Goal: Task Accomplishment & Management: Manage account settings

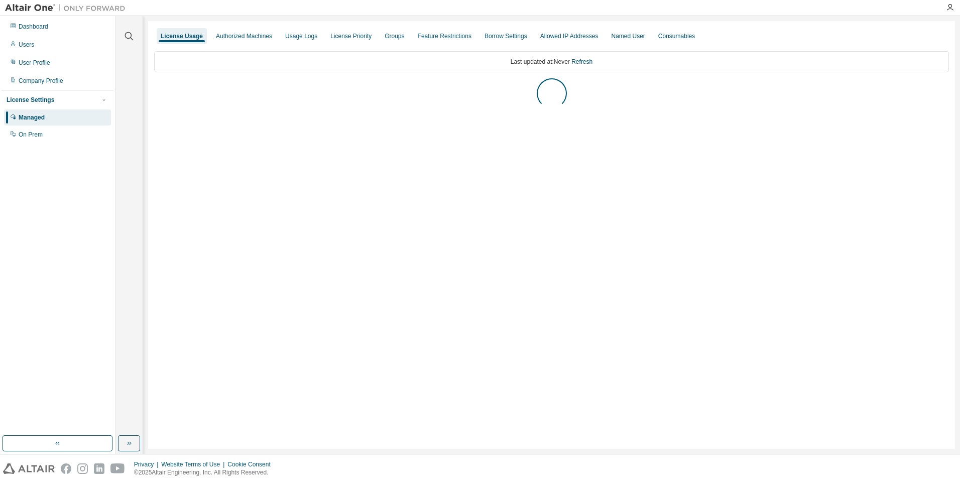
click at [127, 448] on button "button" at bounding box center [129, 443] width 22 height 16
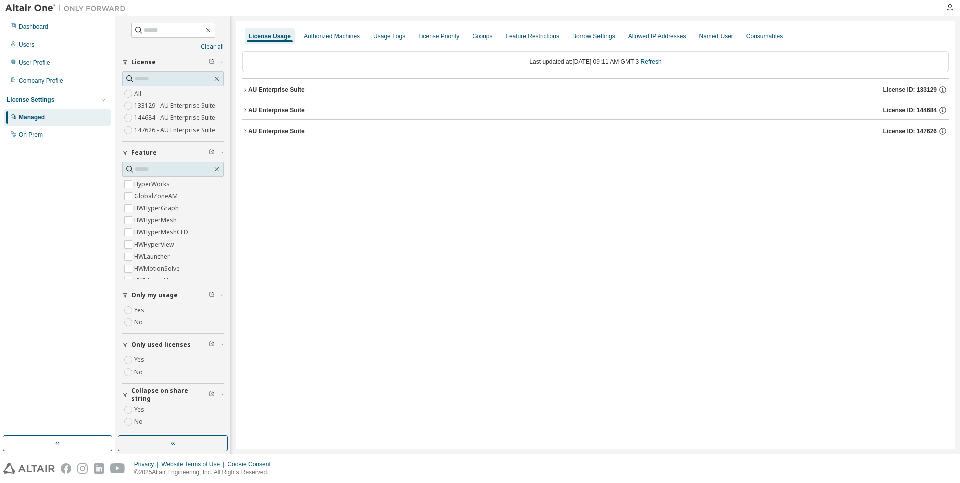
click at [273, 114] on div "AU Enterprise Suite License ID: 144684" at bounding box center [598, 110] width 701 height 9
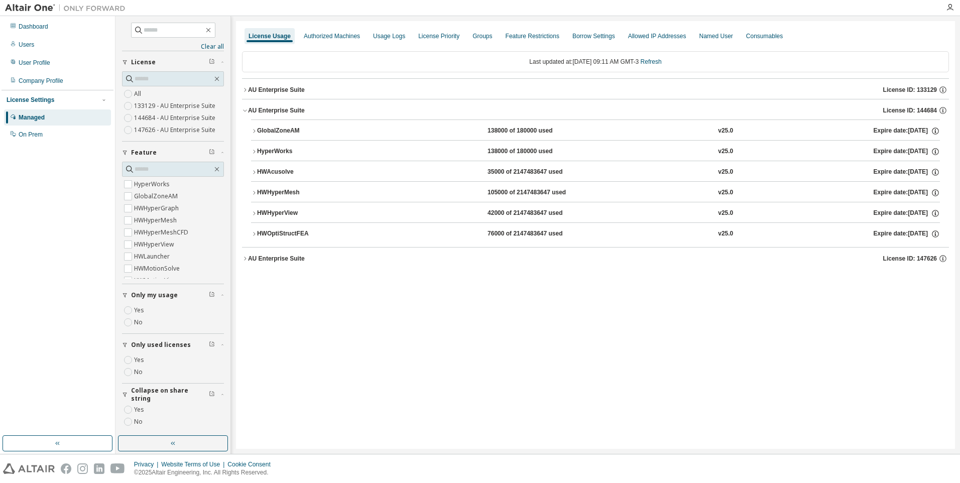
click at [281, 260] on div "AU Enterprise Suite" at bounding box center [276, 258] width 57 height 8
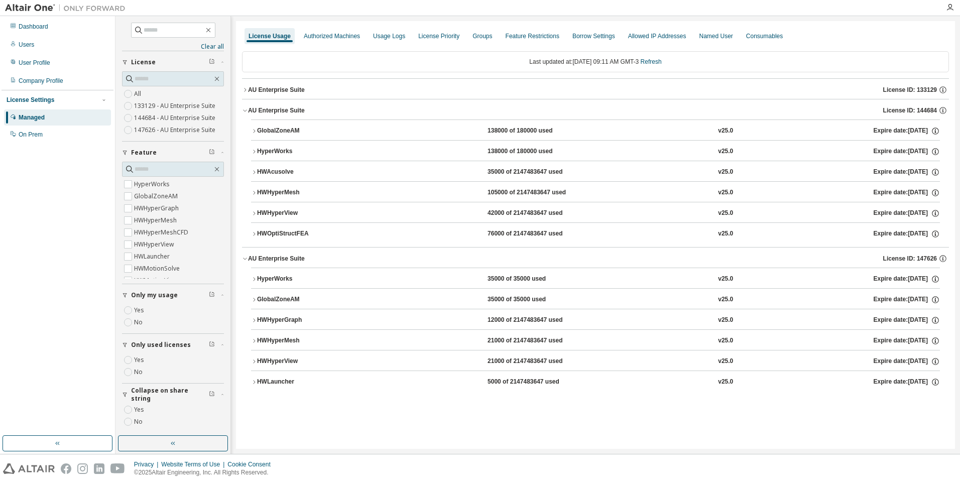
click at [281, 260] on div "AU Enterprise Suite" at bounding box center [276, 258] width 57 height 8
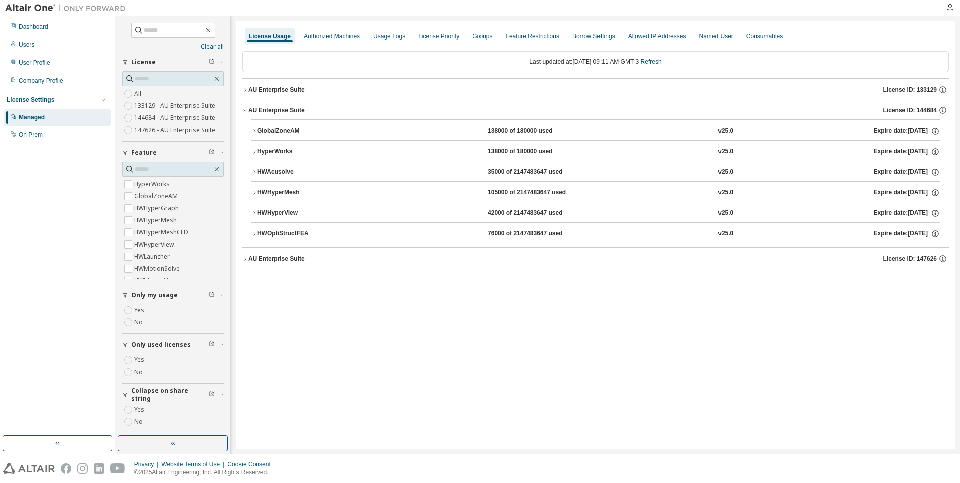
click at [283, 231] on div "HWOptiStructFEA" at bounding box center [302, 233] width 90 height 9
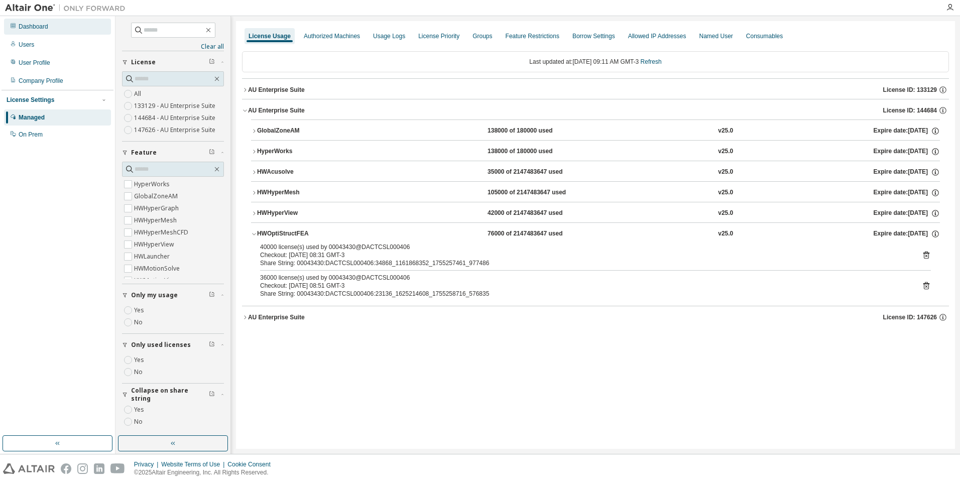
click at [45, 25] on div "Dashboard" at bounding box center [34, 27] width 30 height 8
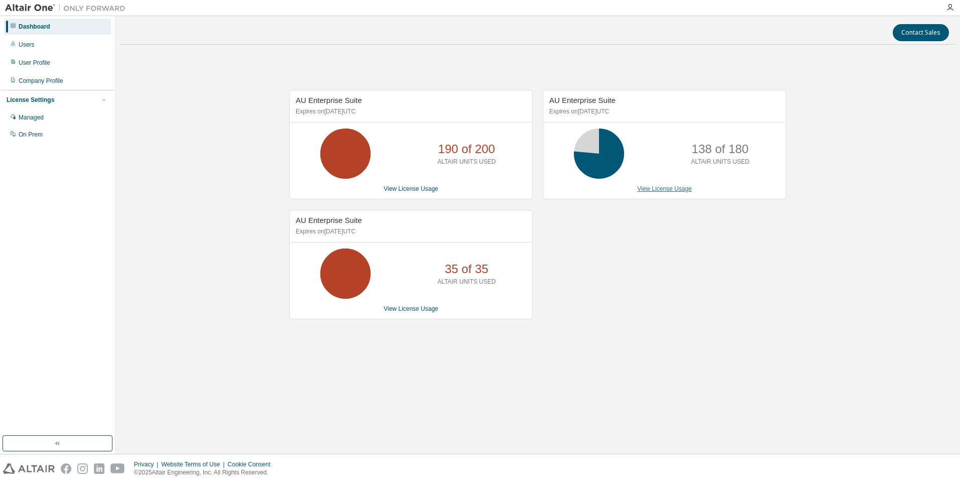
click at [660, 192] on link "View License Usage" at bounding box center [664, 188] width 55 height 7
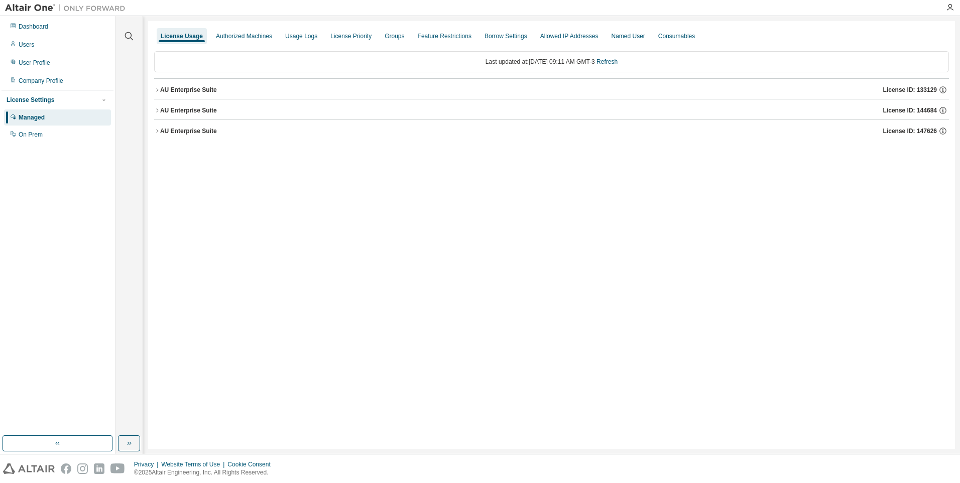
click at [185, 113] on div "AU Enterprise Suite" at bounding box center [188, 110] width 57 height 8
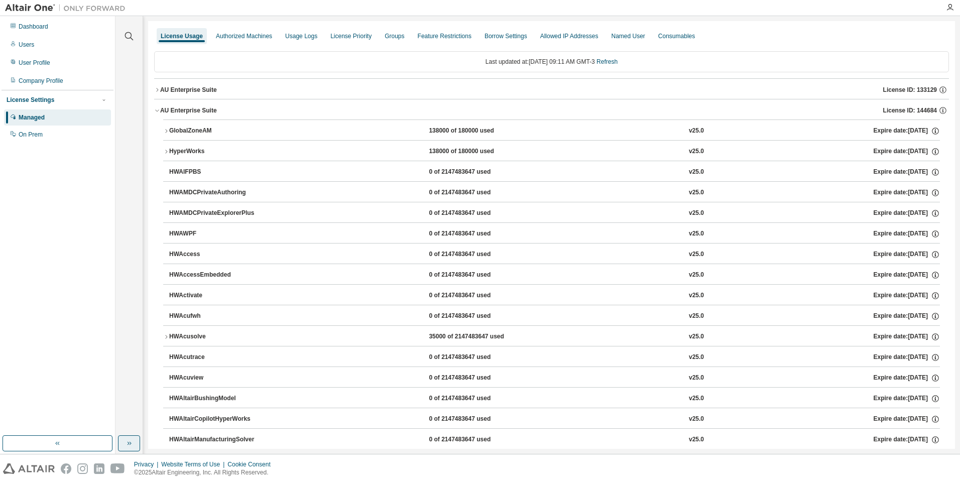
click at [132, 441] on icon "button" at bounding box center [129, 443] width 8 height 8
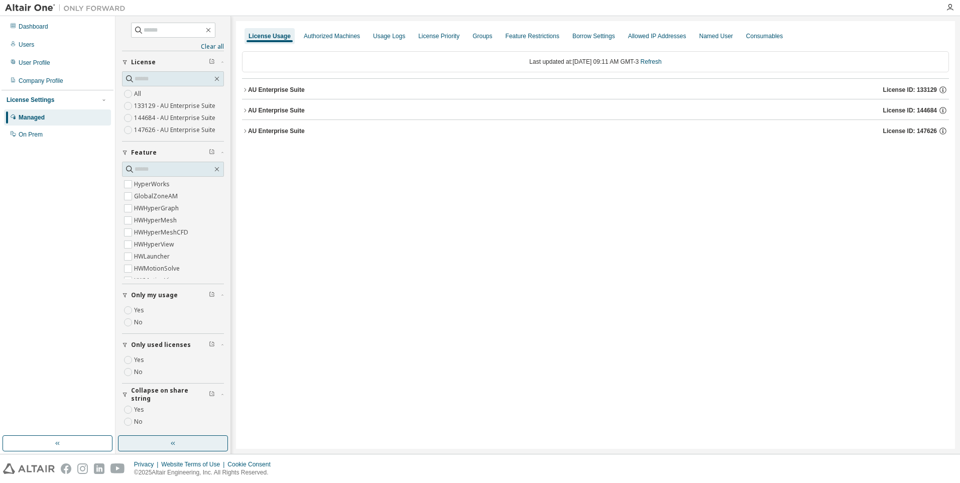
click at [301, 107] on div "AU Enterprise Suite" at bounding box center [276, 110] width 57 height 8
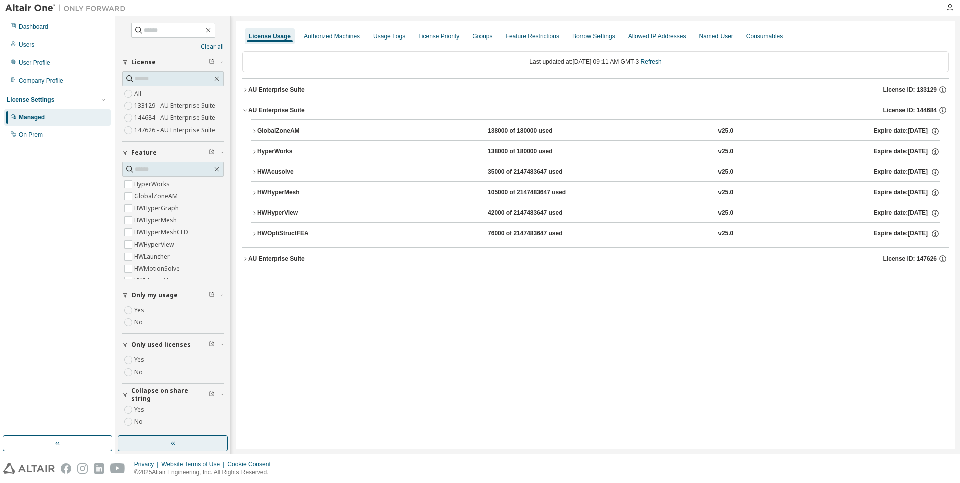
click at [274, 177] on button "HWAcusolve 35000 of 2147483647 used v25.0 Expire date: 2025-09-05" at bounding box center [595, 172] width 689 height 22
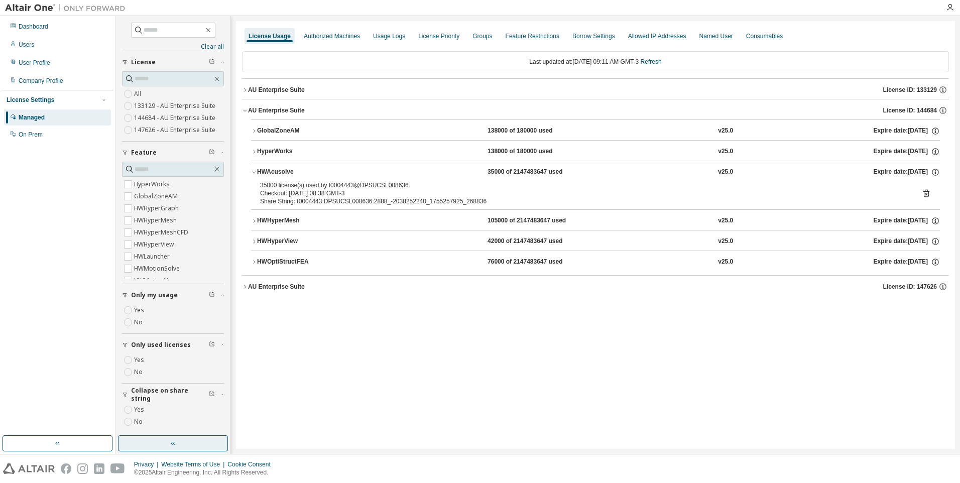
click at [274, 177] on button "HWAcusolve 35000 of 2147483647 used v25.0 Expire date: 2025-09-05" at bounding box center [595, 172] width 689 height 22
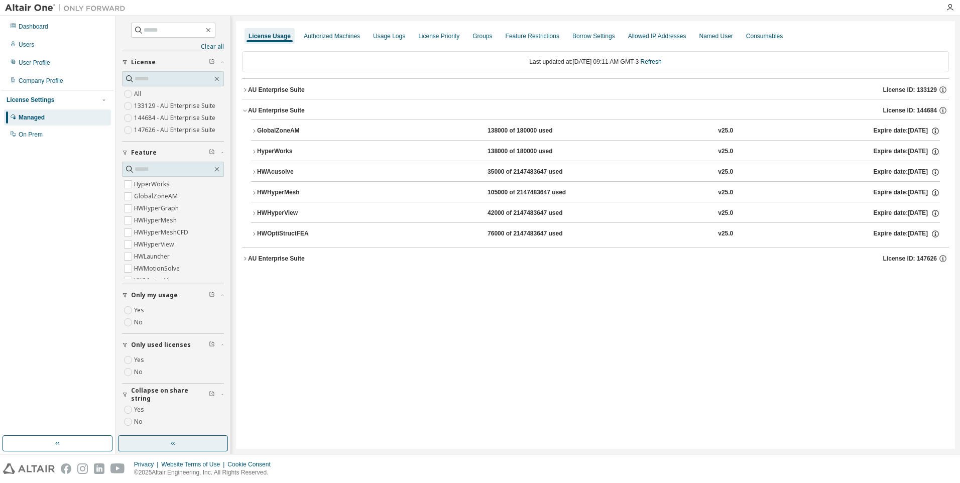
click at [280, 213] on div "HWHyperView" at bounding box center [302, 213] width 90 height 9
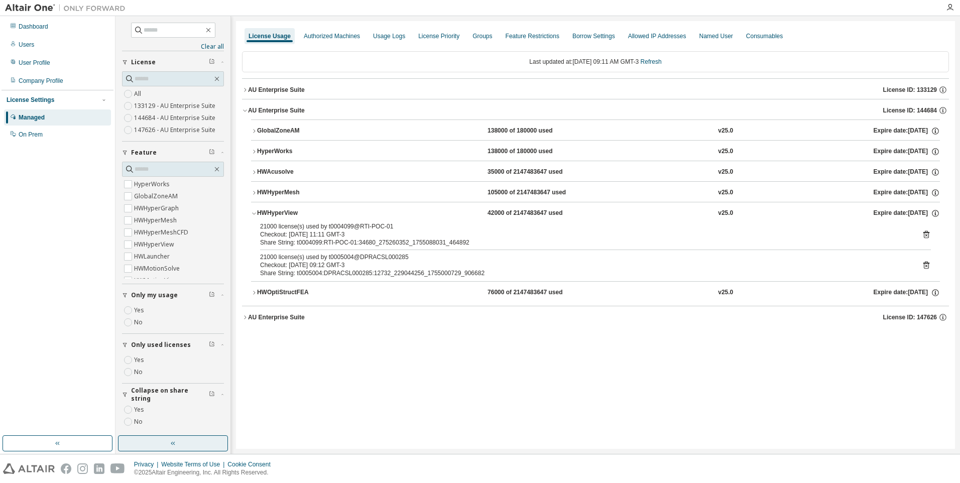
click at [271, 317] on div "AU Enterprise Suite" at bounding box center [276, 317] width 57 height 8
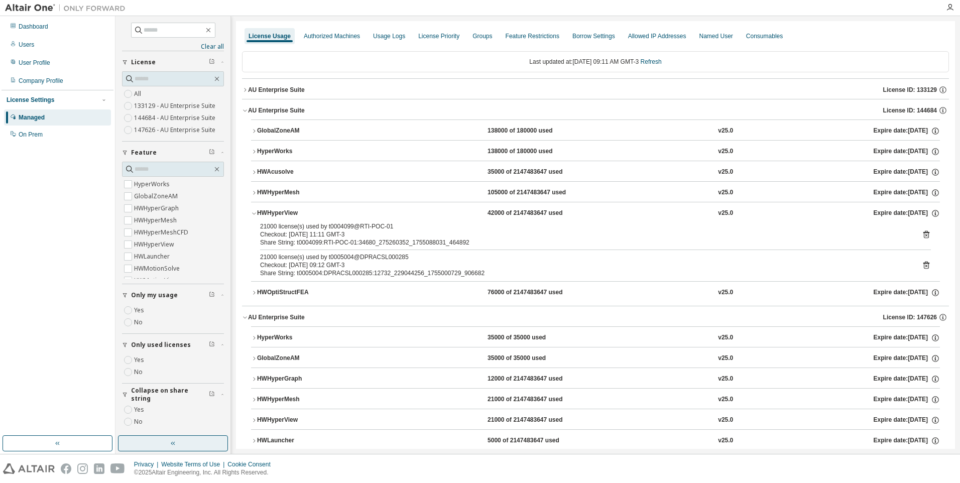
click at [280, 192] on div "HWHyperMesh" at bounding box center [302, 192] width 90 height 9
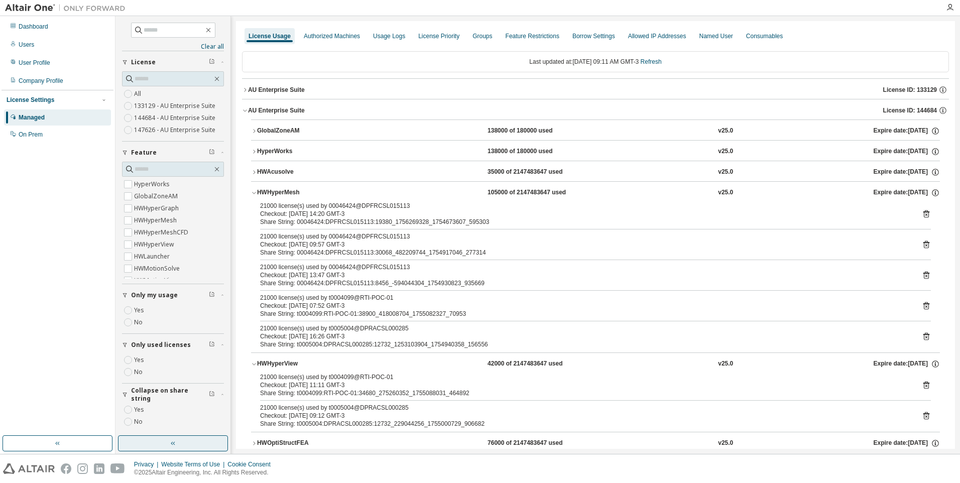
click at [280, 192] on div "HWHyperMesh" at bounding box center [302, 192] width 90 height 9
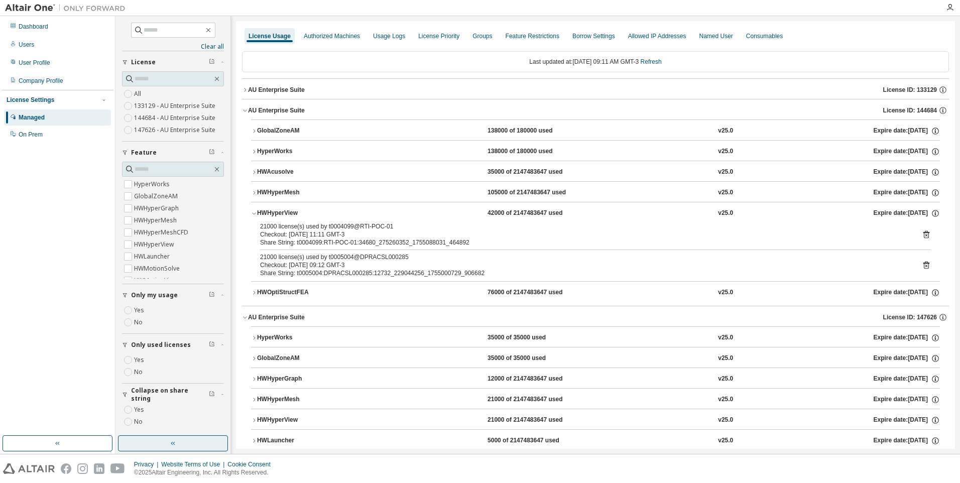
click at [293, 295] on div "HWOptiStructFEA" at bounding box center [302, 292] width 90 height 9
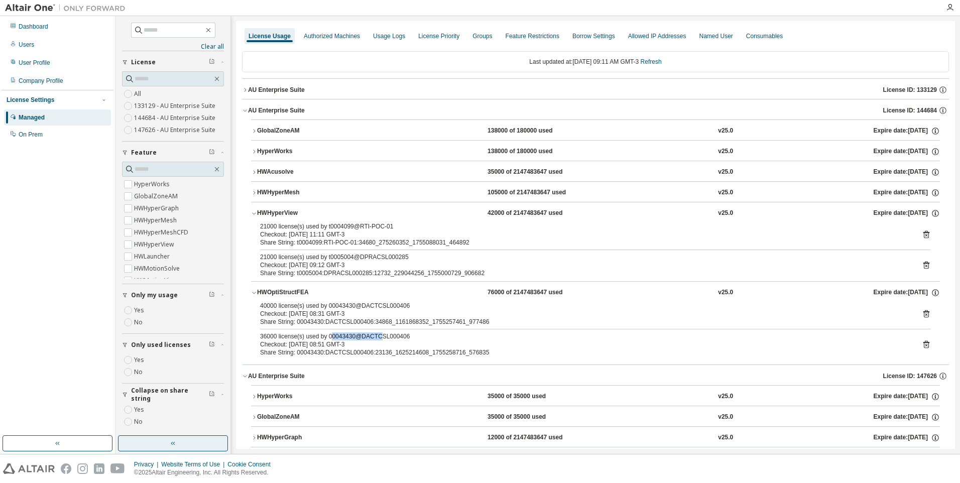
drag, startPoint x: 331, startPoint y: 337, endPoint x: 376, endPoint y: 336, distance: 45.2
click at [376, 336] on div "36000 license(s) used by 00043430@DACTCSL000406" at bounding box center [583, 336] width 646 height 8
drag, startPoint x: 376, startPoint y: 336, endPoint x: 327, endPoint y: 336, distance: 48.7
click at [327, 336] on div "36000 license(s) used by 00043430@DACTCSL000406" at bounding box center [583, 336] width 646 height 8
drag, startPoint x: 326, startPoint y: 335, endPoint x: 351, endPoint y: 335, distance: 25.1
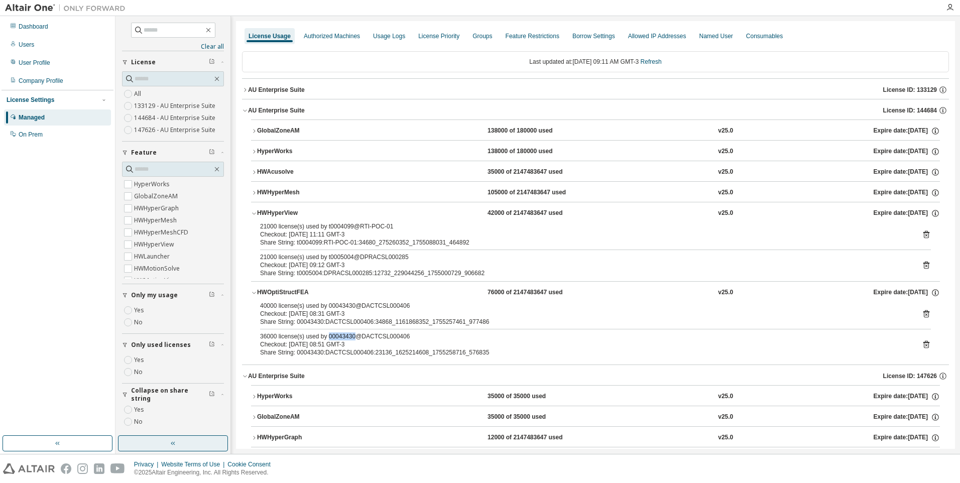
click at [351, 335] on div "36000 license(s) used by 00043430@DACTCSL000406" at bounding box center [583, 336] width 646 height 8
drag, startPoint x: 351, startPoint y: 335, endPoint x: 330, endPoint y: 307, distance: 35.5
click at [330, 307] on div "40000 license(s) used by 00043430@DACTCSL000406" at bounding box center [583, 306] width 646 height 8
drag, startPoint x: 326, startPoint y: 306, endPoint x: 352, endPoint y: 306, distance: 26.1
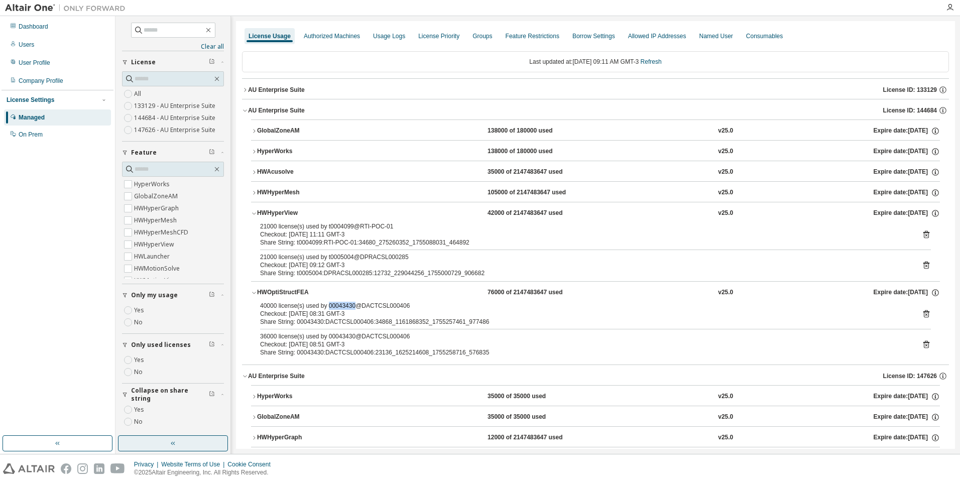
click at [352, 306] on div "40000 license(s) used by 00043430@DACTCSL000406" at bounding box center [583, 306] width 646 height 8
click at [922, 345] on icon at bounding box center [926, 344] width 9 height 9
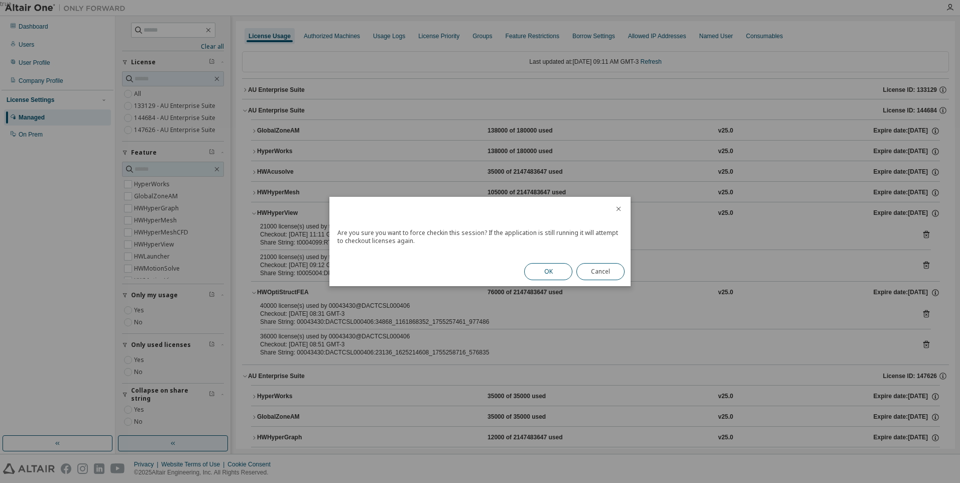
click at [570, 269] on button "OK" at bounding box center [548, 271] width 48 height 17
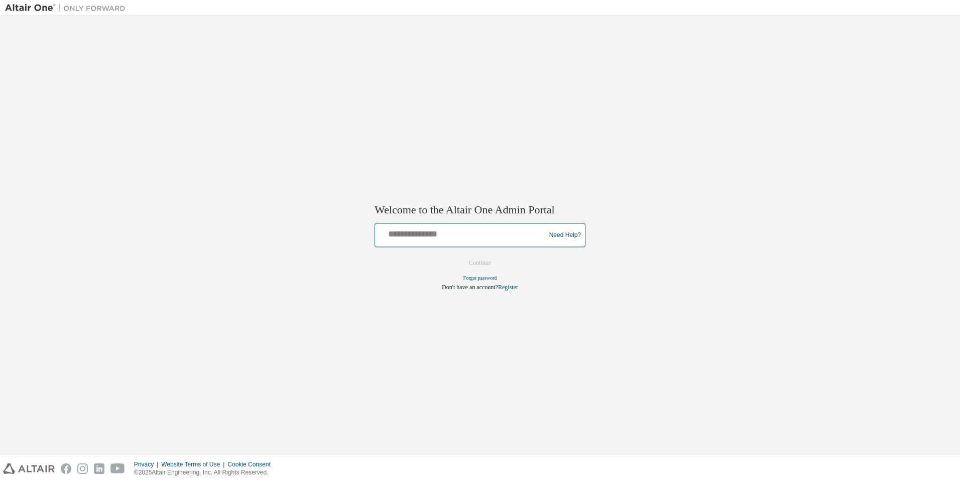
click at [456, 235] on input "text" at bounding box center [461, 233] width 165 height 15
type input "**********"
click at [482, 262] on button "Continue" at bounding box center [479, 262] width 43 height 15
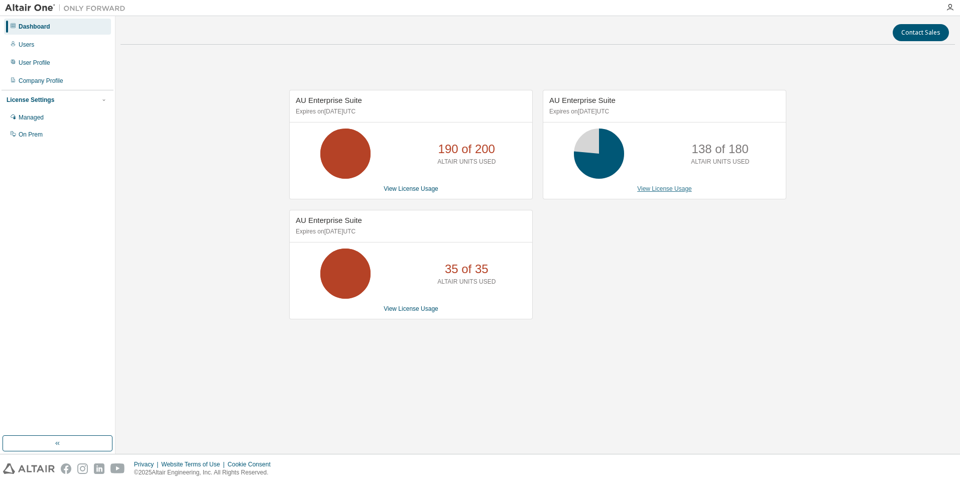
click at [681, 189] on link "View License Usage" at bounding box center [664, 188] width 55 height 7
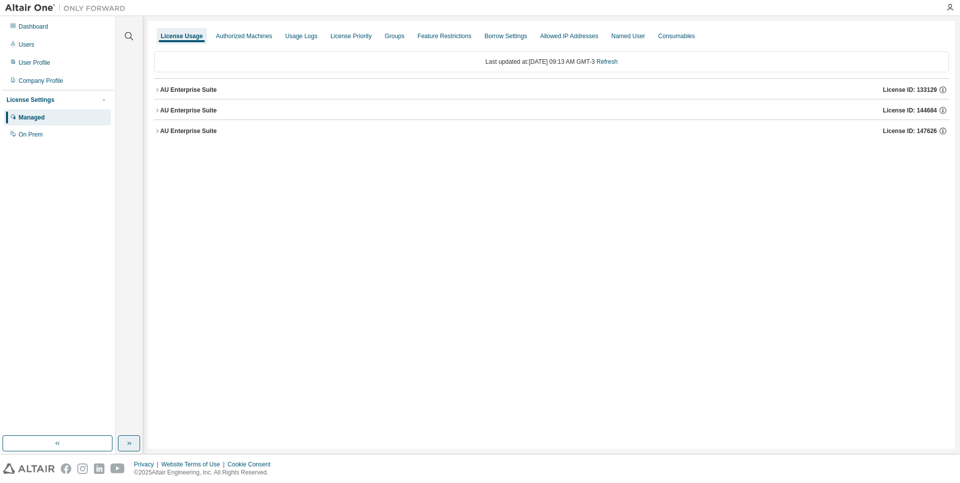
click at [129, 444] on icon "button" at bounding box center [129, 443] width 8 height 8
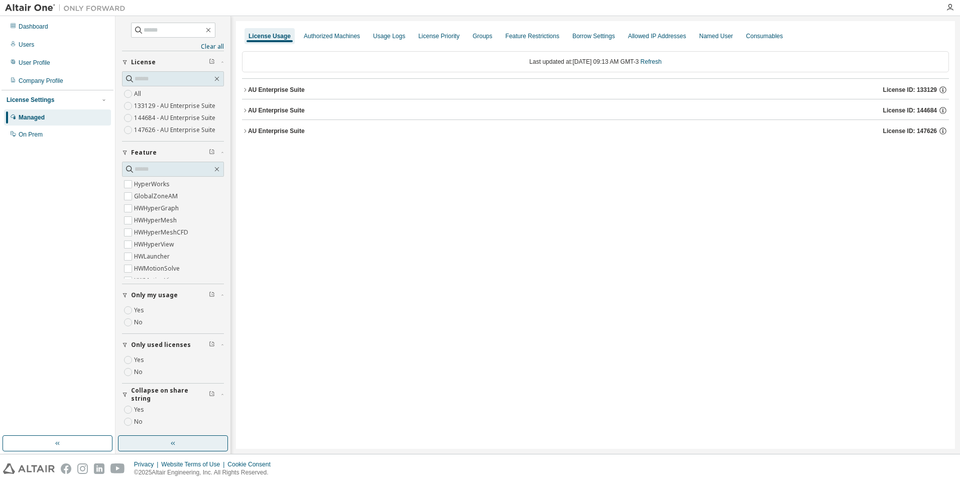
click at [254, 112] on div "AU Enterprise Suite" at bounding box center [276, 110] width 57 height 8
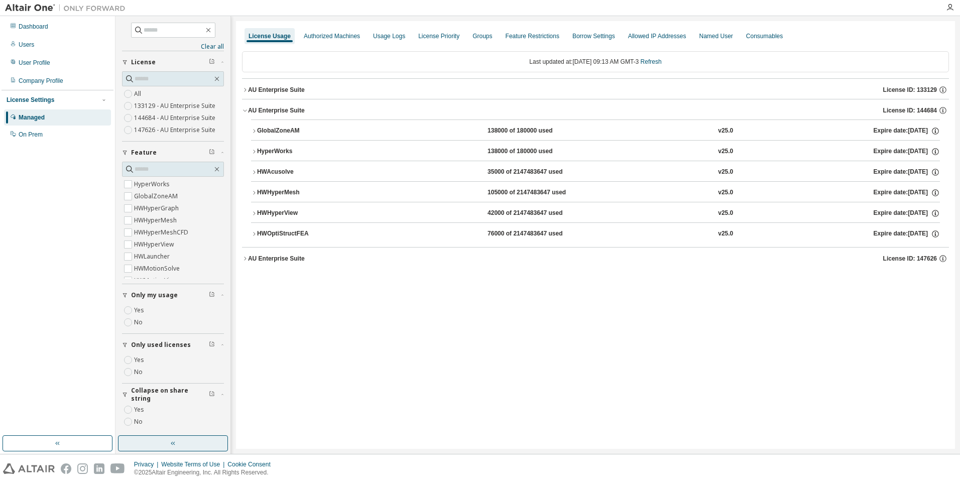
click at [290, 235] on div "HWOptiStructFEA" at bounding box center [302, 233] width 90 height 9
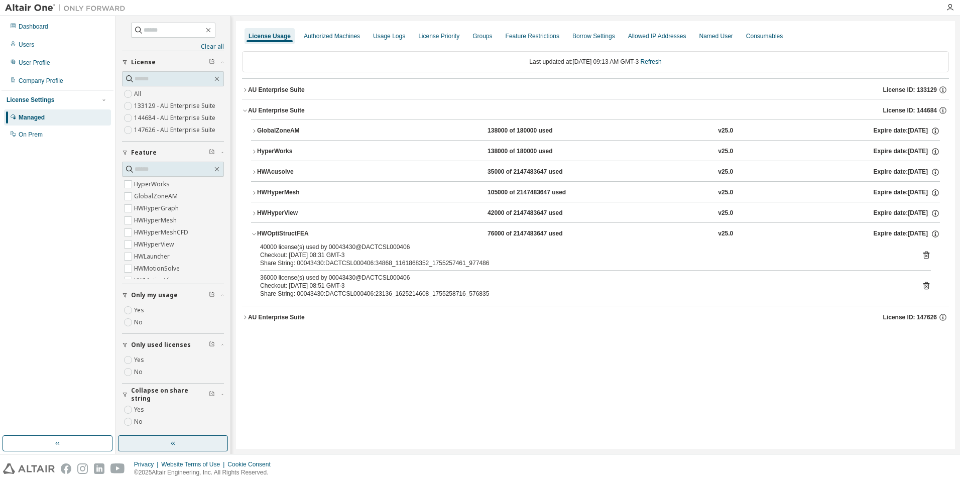
click at [928, 285] on icon at bounding box center [926, 286] width 6 height 8
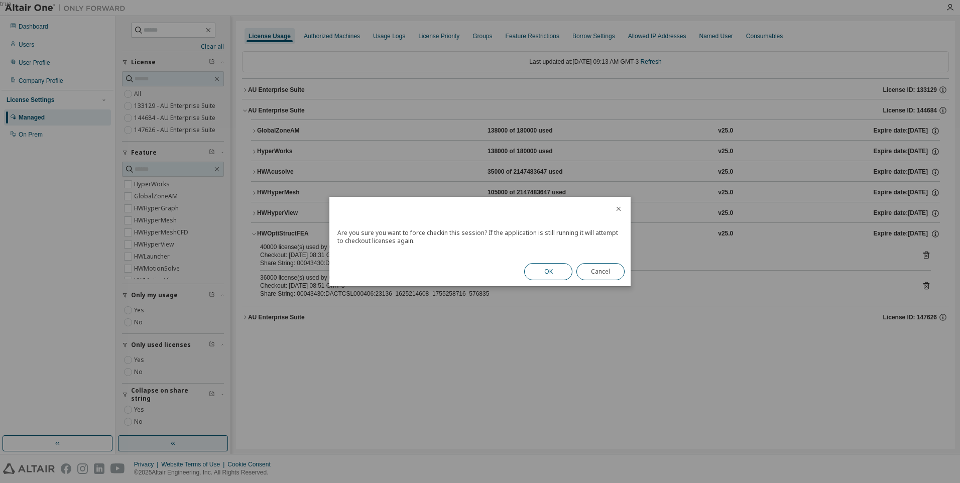
click at [553, 274] on button "OK" at bounding box center [548, 271] width 48 height 17
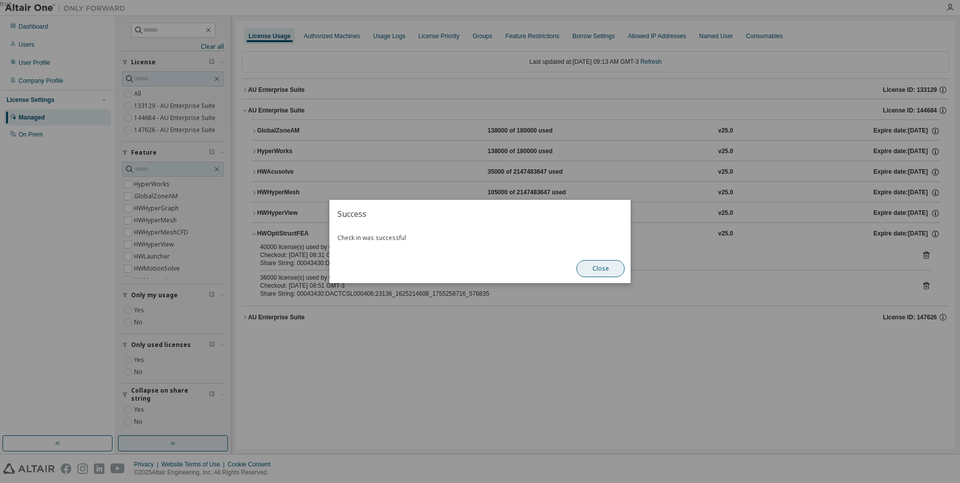
click at [599, 268] on button "Close" at bounding box center [600, 268] width 48 height 17
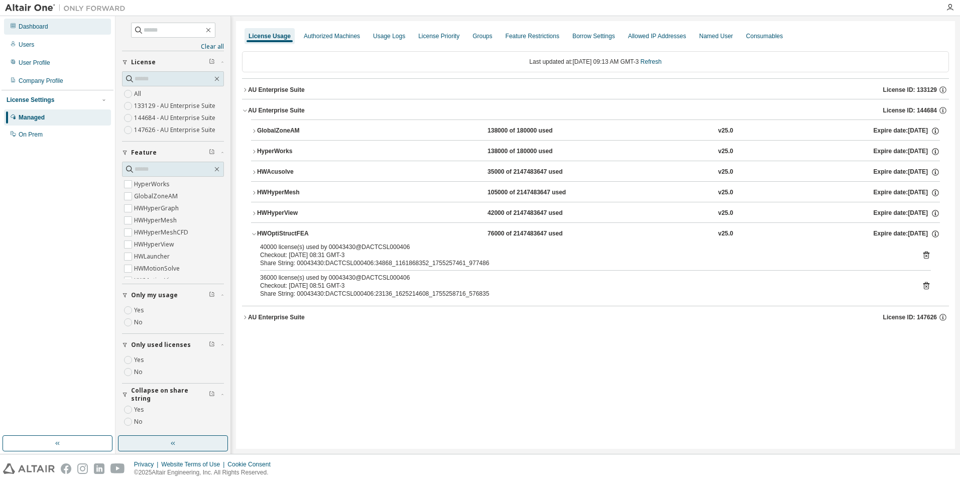
click at [43, 29] on div "Dashboard" at bounding box center [34, 27] width 30 height 8
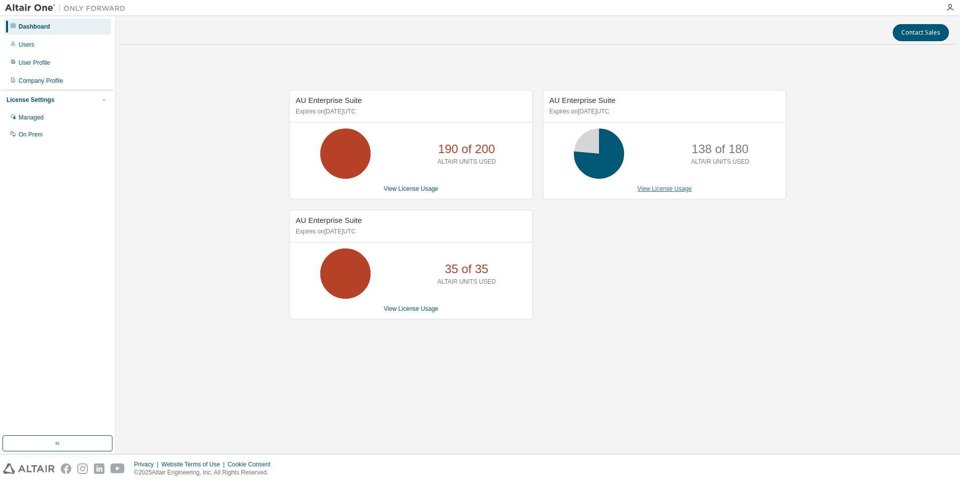
click at [659, 188] on link "View License Usage" at bounding box center [664, 188] width 55 height 7
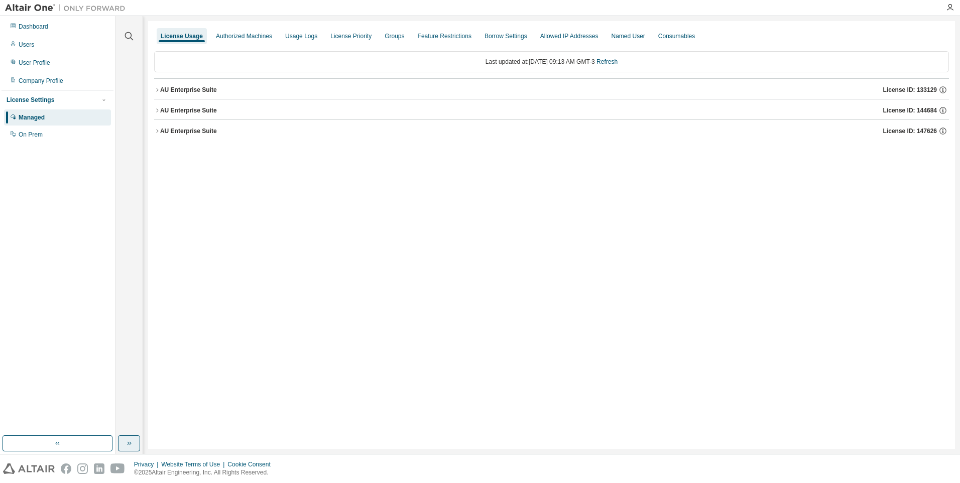
click at [134, 447] on button "button" at bounding box center [129, 443] width 22 height 16
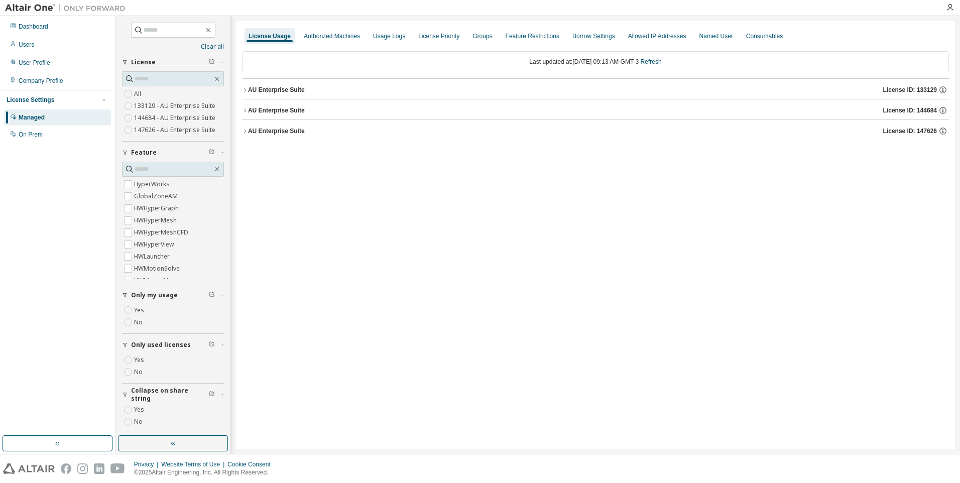
click at [269, 112] on div "AU Enterprise Suite" at bounding box center [276, 110] width 57 height 8
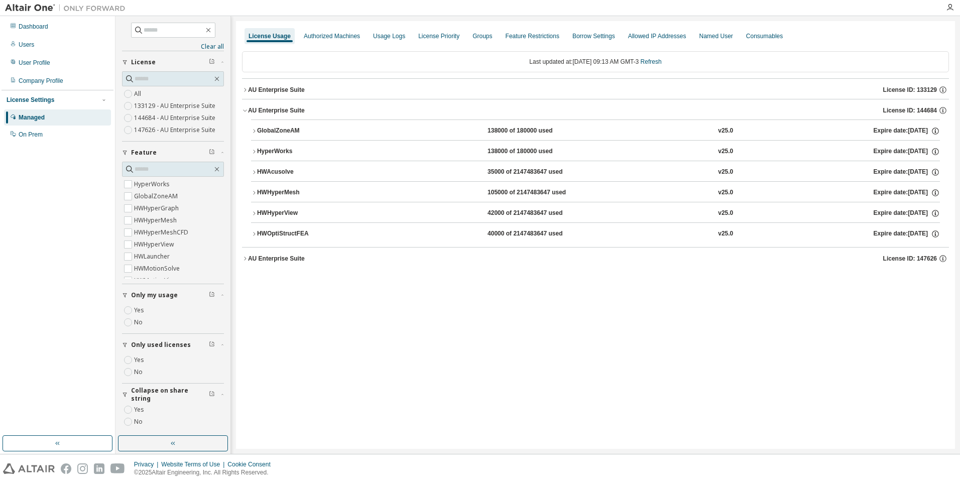
click at [281, 236] on div "HWOptiStructFEA" at bounding box center [302, 233] width 90 height 9
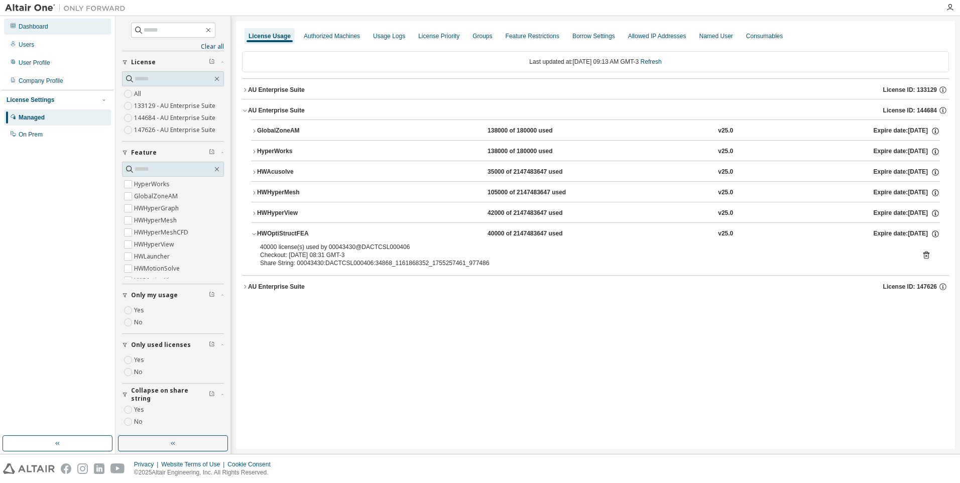
click at [31, 24] on div "Dashboard" at bounding box center [34, 27] width 30 height 8
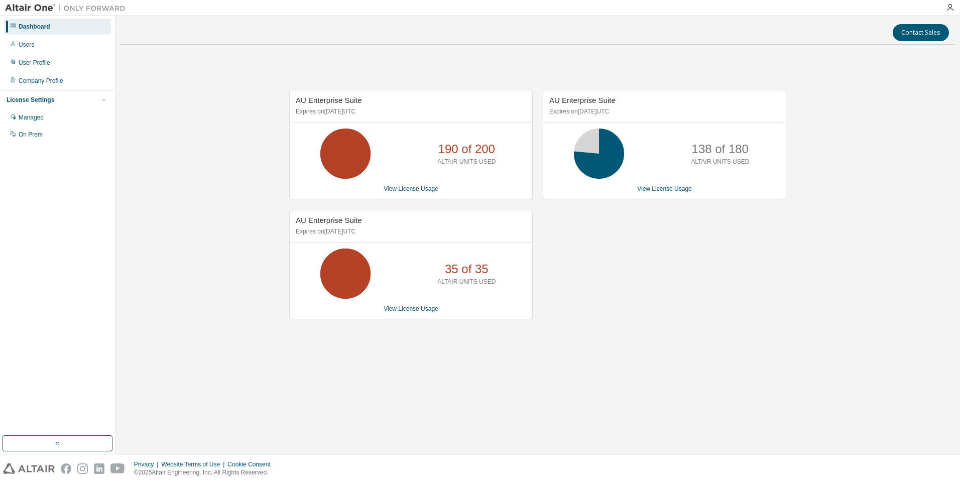
click at [682, 274] on div "AU Enterprise Suite Expires on [DATE] UTC 138 of 180 ALTAIR UNITS USED View Lic…" at bounding box center [659, 210] width 253 height 240
click at [663, 189] on link "View License Usage" at bounding box center [664, 188] width 55 height 7
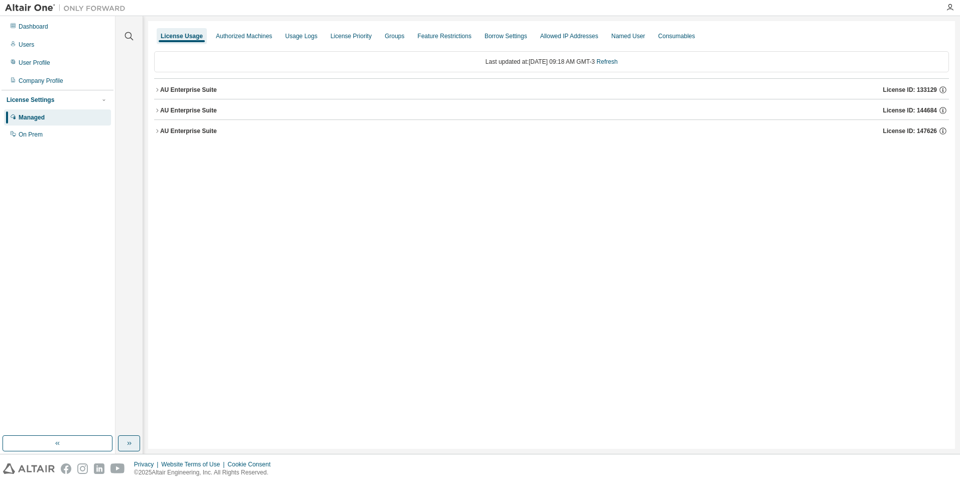
click at [131, 444] on icon "button" at bounding box center [129, 443] width 8 height 8
